Goal: Task Accomplishment & Management: Complete application form

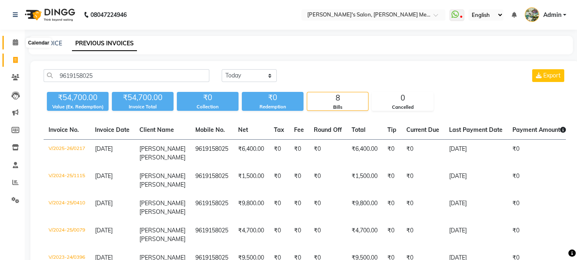
click at [17, 42] on icon at bounding box center [15, 42] width 5 height 6
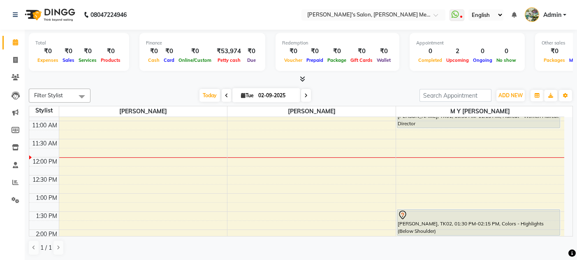
scroll to position [109, 0]
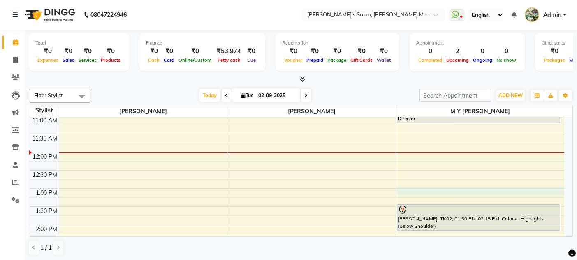
select select "7819"
select select "tentative"
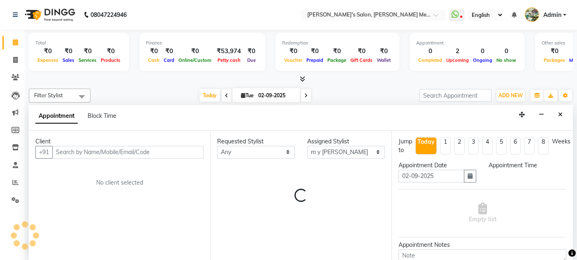
scroll to position [0, 0]
select select "780"
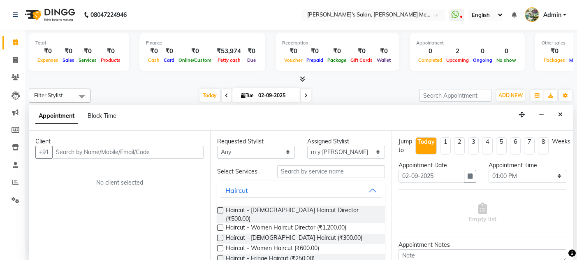
click at [221, 224] on label at bounding box center [220, 227] width 6 height 6
click at [221, 225] on input "checkbox" at bounding box center [219, 227] width 5 height 5
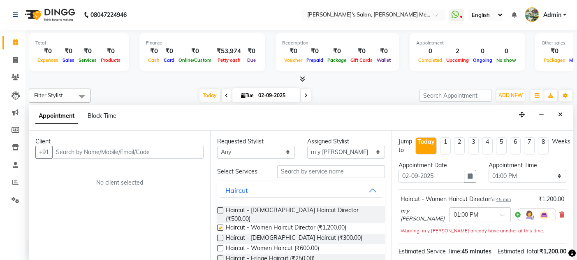
checkbox input "false"
click at [62, 150] on input "text" at bounding box center [127, 152] width 151 height 13
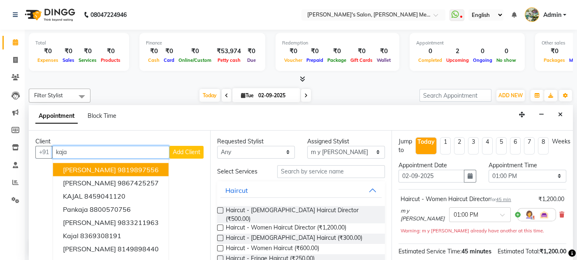
click at [91, 167] on span "[PERSON_NAME]" at bounding box center [89, 169] width 53 height 8
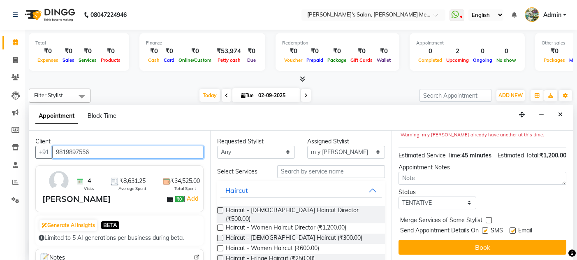
scroll to position [103, 0]
type input "9819897556"
click at [513, 230] on label at bounding box center [513, 230] width 6 height 6
click at [513, 230] on input "checkbox" at bounding box center [512, 230] width 5 height 5
checkbox input "false"
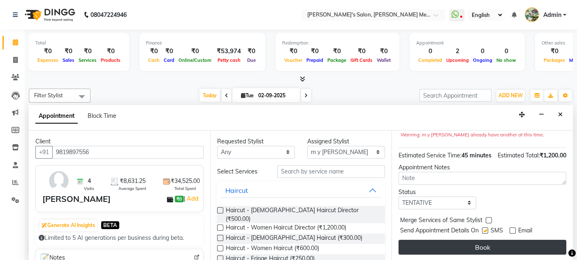
click at [481, 246] on button "Book" at bounding box center [483, 246] width 168 height 15
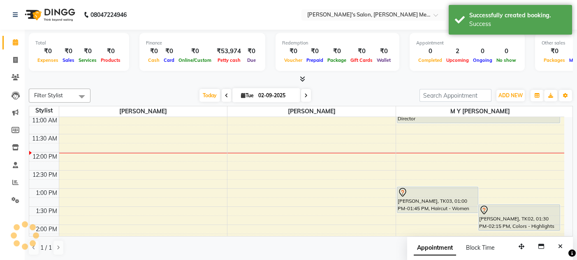
scroll to position [0, 0]
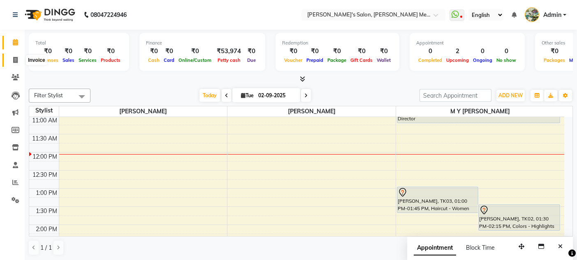
click at [15, 60] on icon at bounding box center [15, 60] width 5 height 6
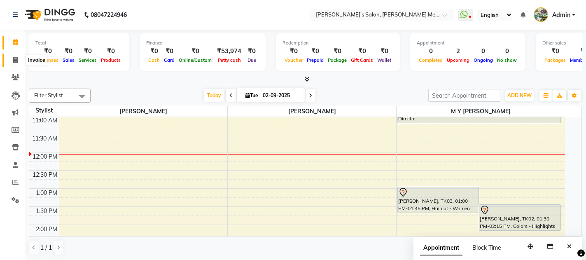
select select "service"
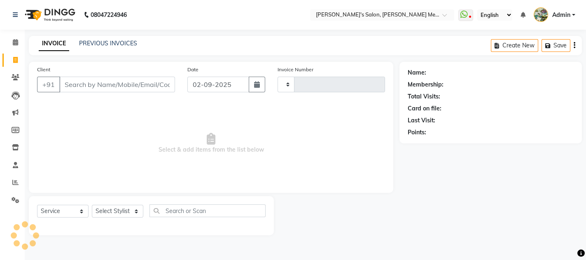
type input "0554"
select select "582"
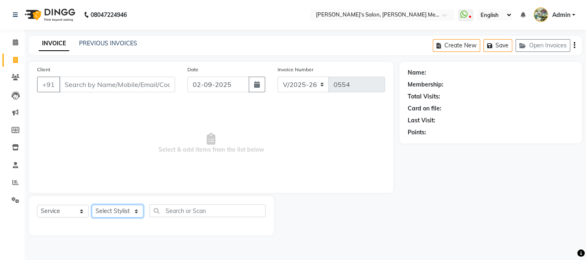
click at [123, 209] on select "Select Stylist [PERSON_NAME] m y [PERSON_NAME]" at bounding box center [117, 210] width 51 height 13
select select "7819"
click at [92, 204] on select "Select Stylist [PERSON_NAME] m y [PERSON_NAME]" at bounding box center [117, 210] width 51 height 13
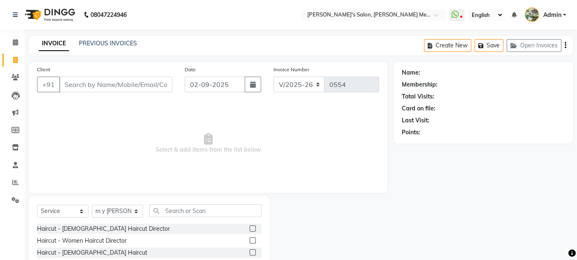
click at [119, 190] on div "Client +91 Date [DATE] Invoice Number V/2025 V/[PHONE_NUMBER] Select & add item…" at bounding box center [208, 127] width 359 height 131
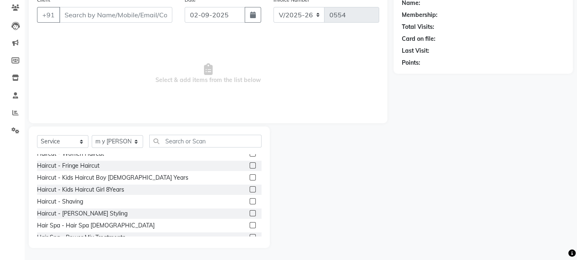
scroll to position [41, 0]
click at [250, 199] on label at bounding box center [253, 201] width 6 height 6
click at [250, 199] on input "checkbox" at bounding box center [252, 201] width 5 height 5
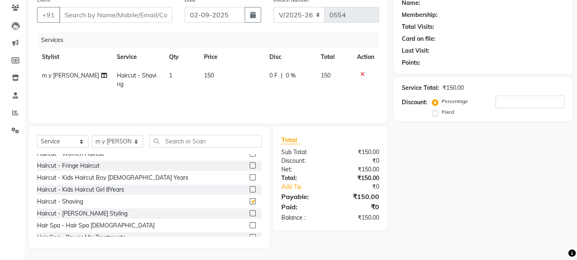
checkbox input "false"
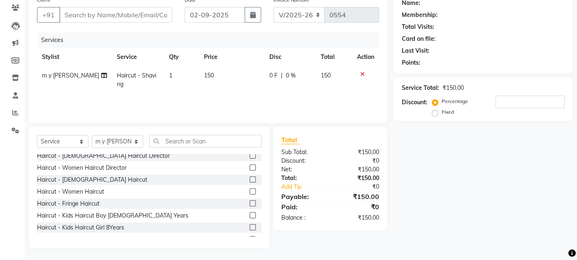
scroll to position [2, 0]
click at [250, 180] on label at bounding box center [253, 180] width 6 height 6
click at [250, 180] on input "checkbox" at bounding box center [252, 180] width 5 height 5
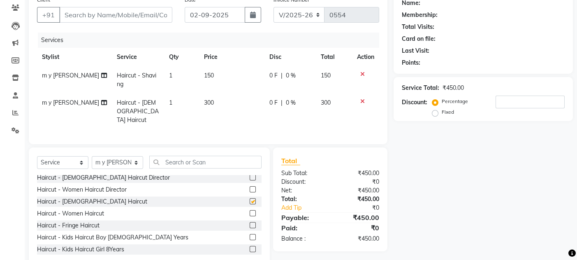
checkbox input "false"
click at [360, 73] on icon at bounding box center [362, 74] width 5 height 6
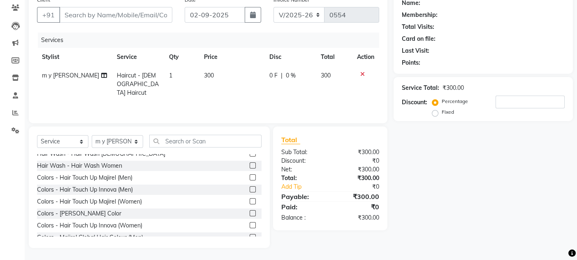
scroll to position [211, 0]
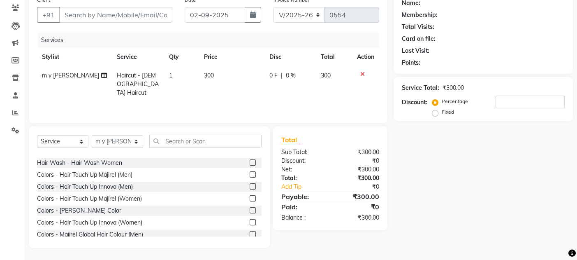
click at [250, 199] on label at bounding box center [253, 198] width 6 height 6
click at [250, 199] on input "checkbox" at bounding box center [252, 198] width 5 height 5
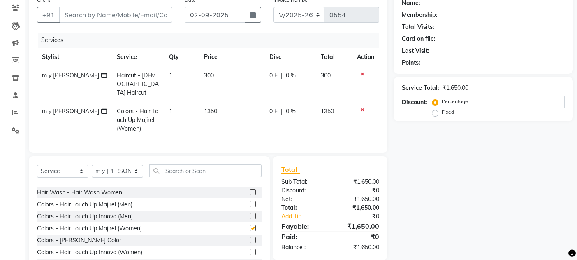
checkbox input "false"
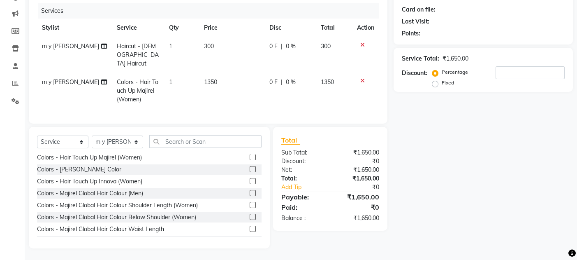
scroll to position [255, 0]
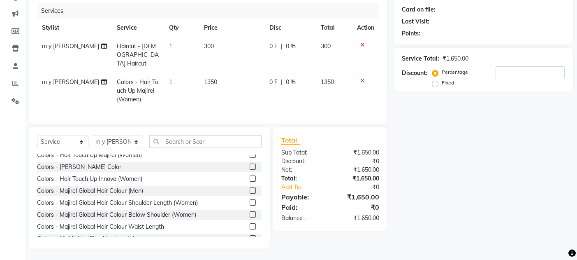
click at [250, 211] on label at bounding box center [253, 214] width 6 height 6
click at [250, 212] on input "checkbox" at bounding box center [252, 214] width 5 height 5
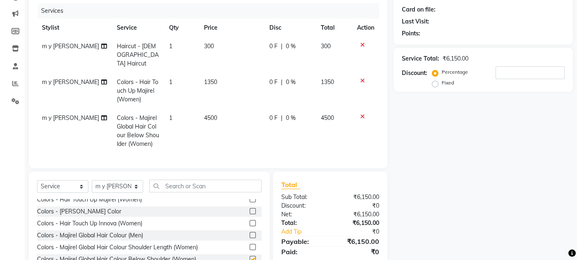
checkbox input "false"
